Goal: Task Accomplishment & Management: Use online tool/utility

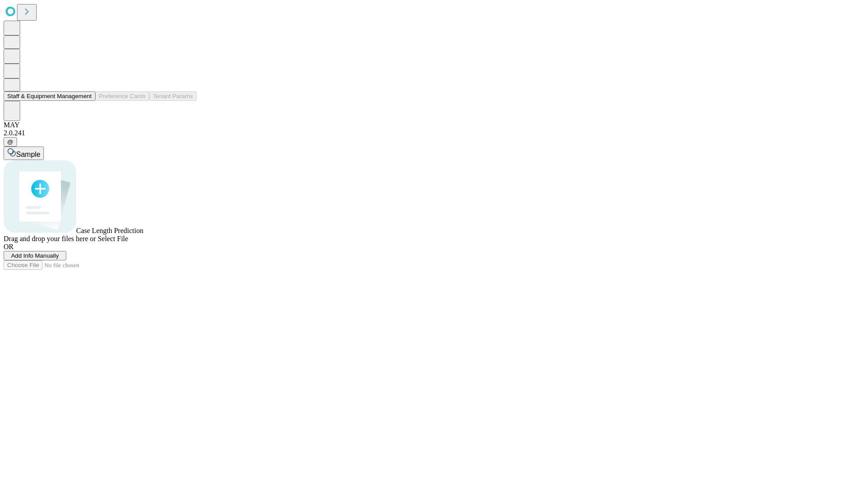
click at [86, 101] on button "Staff & Equipment Management" at bounding box center [50, 95] width 92 height 9
